Goal: Find specific page/section: Find specific page/section

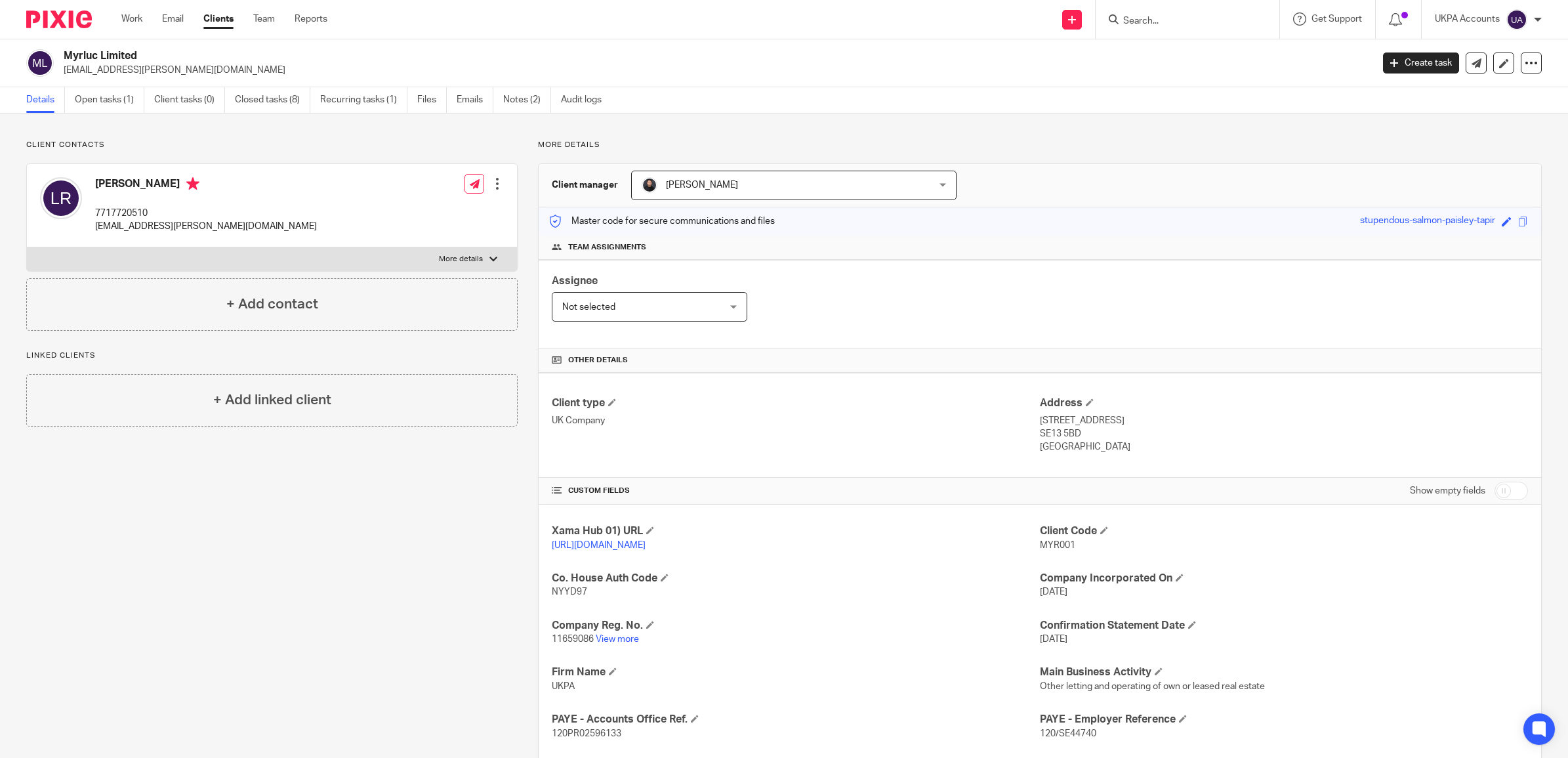
click at [1130, 17] on input "Search" at bounding box center [1180, 22] width 118 height 12
type input "Home Sweet Property Ltd"
click button "submit" at bounding box center [0, 0] width 0 height 0
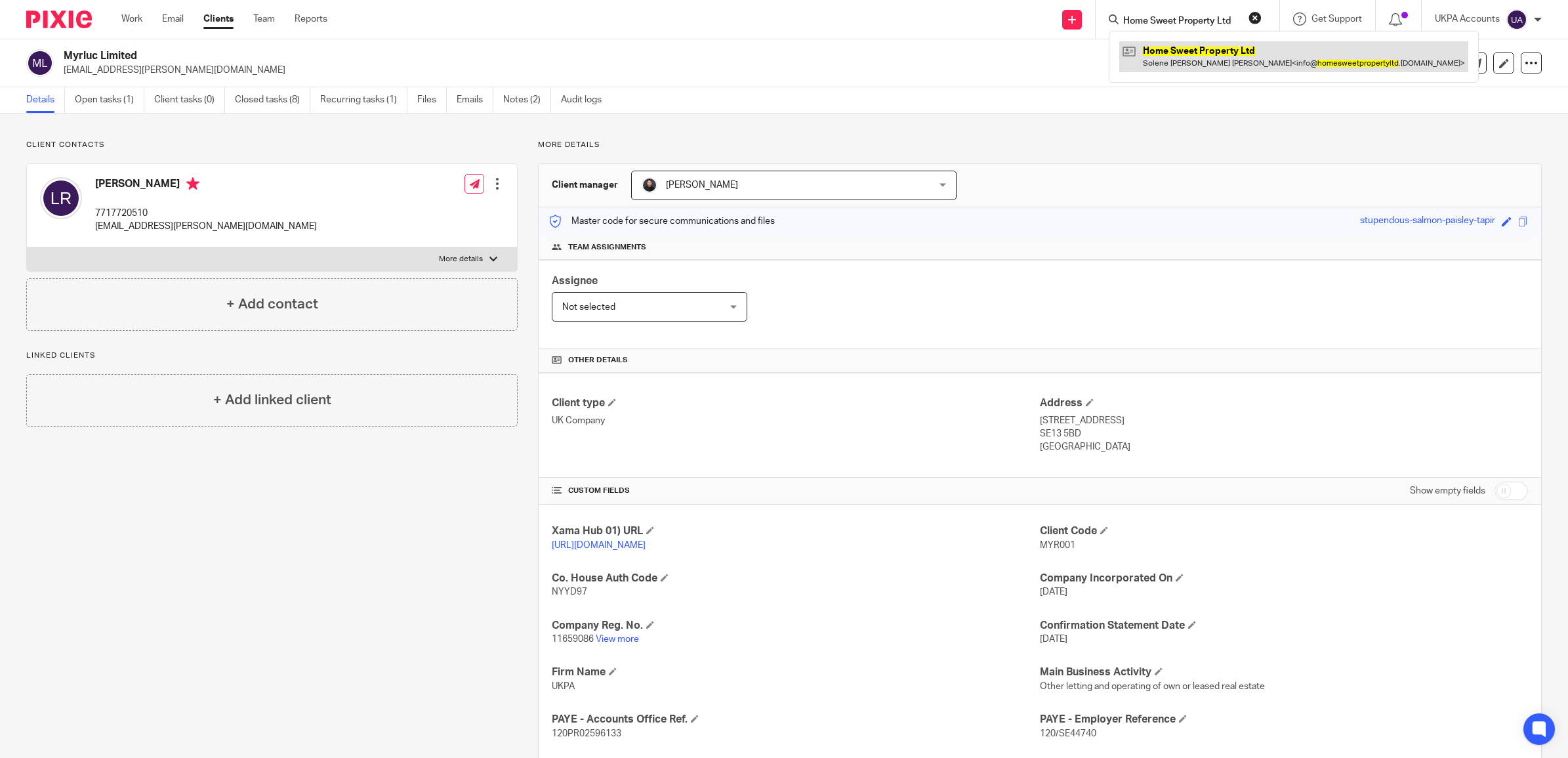
click at [1172, 62] on link at bounding box center [1294, 56] width 349 height 30
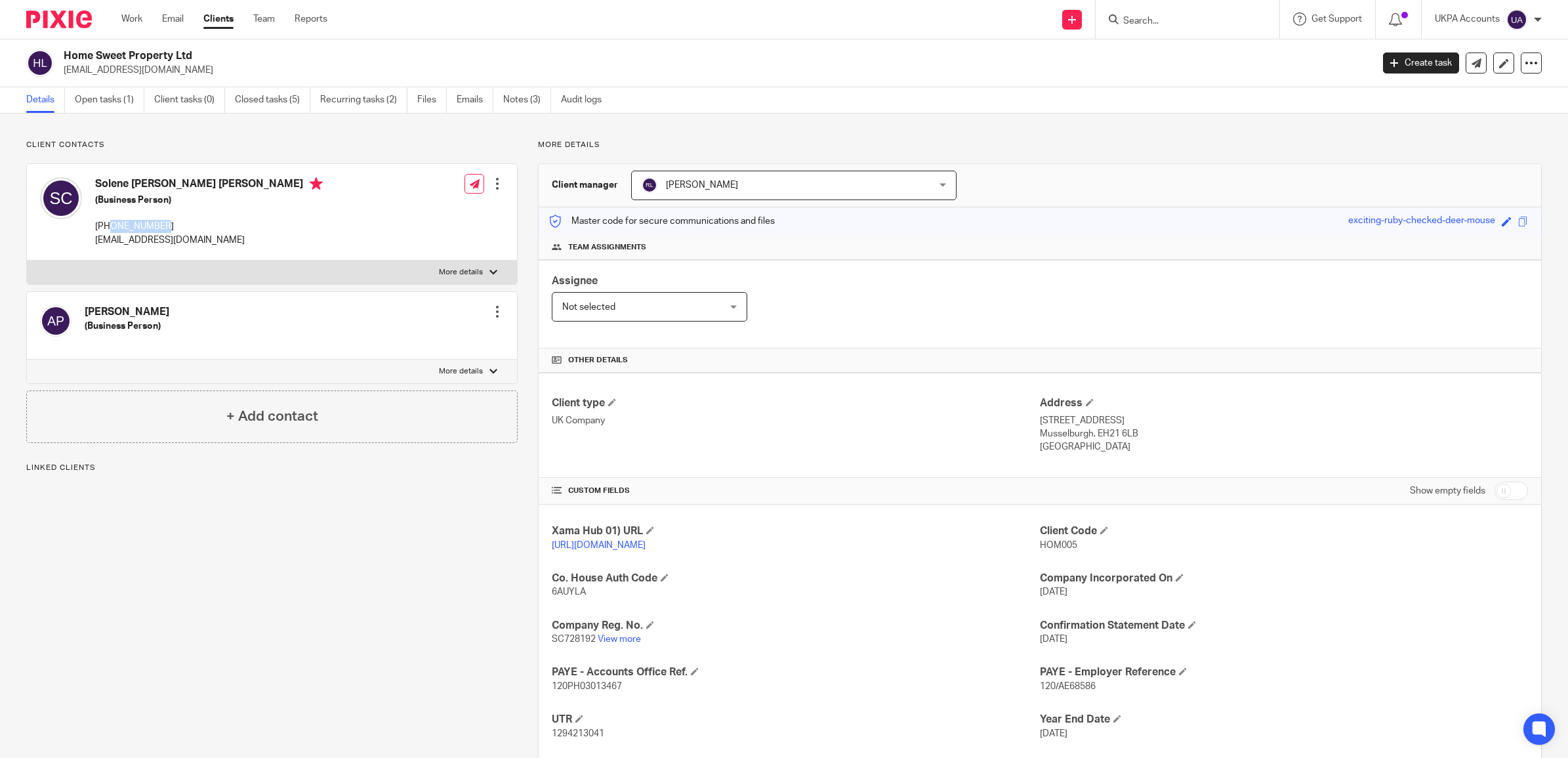
drag, startPoint x: 175, startPoint y: 231, endPoint x: 112, endPoint y: 228, distance: 63.1
click at [112, 228] on p "[PHONE_NUMBER]" at bounding box center [209, 226] width 228 height 13
copy p "7578867054"
